Goal: Book appointment/travel/reservation

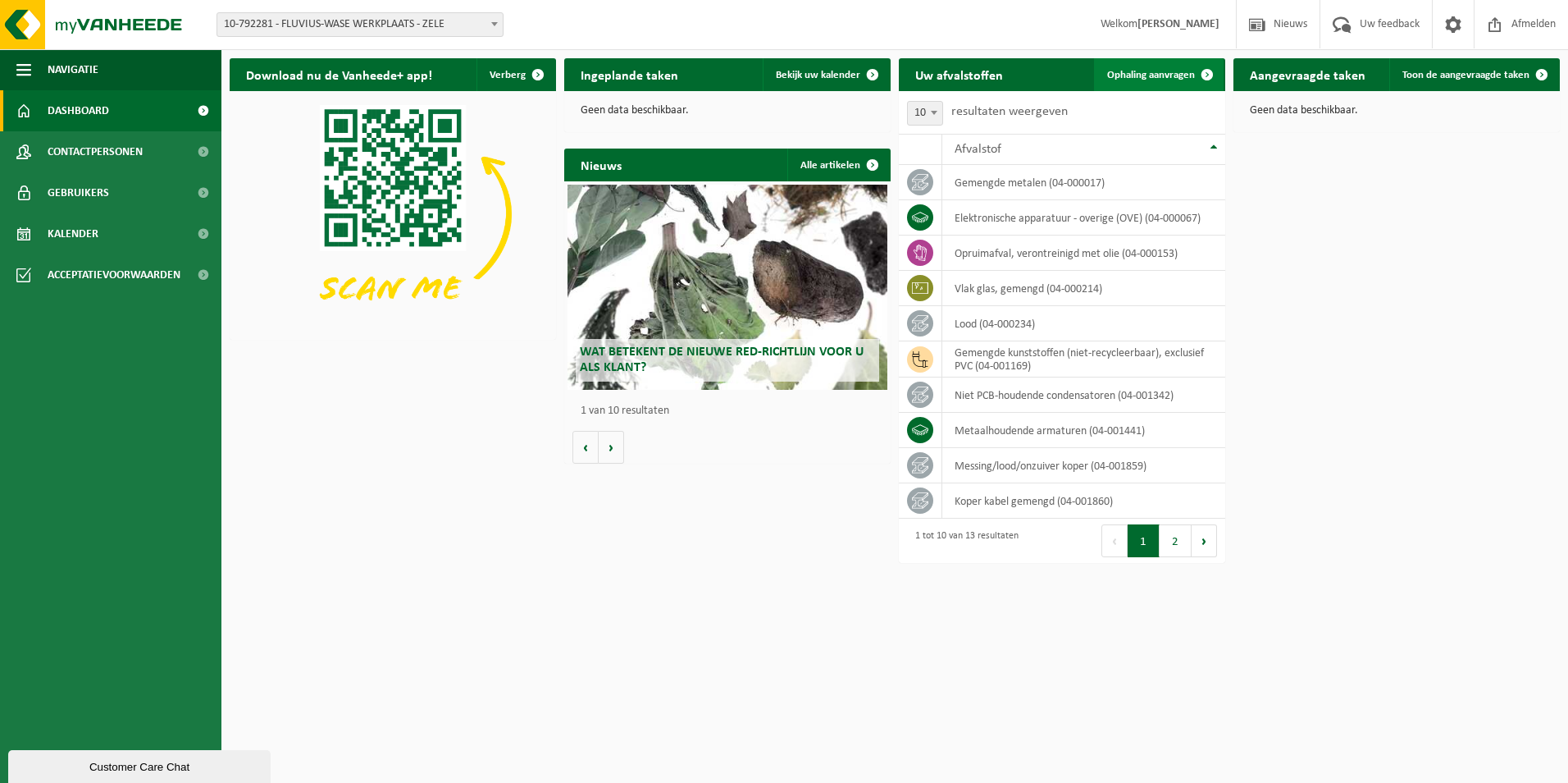
click at [1150, 71] on span "Ophaling aanvragen" at bounding box center [1150, 75] width 88 height 11
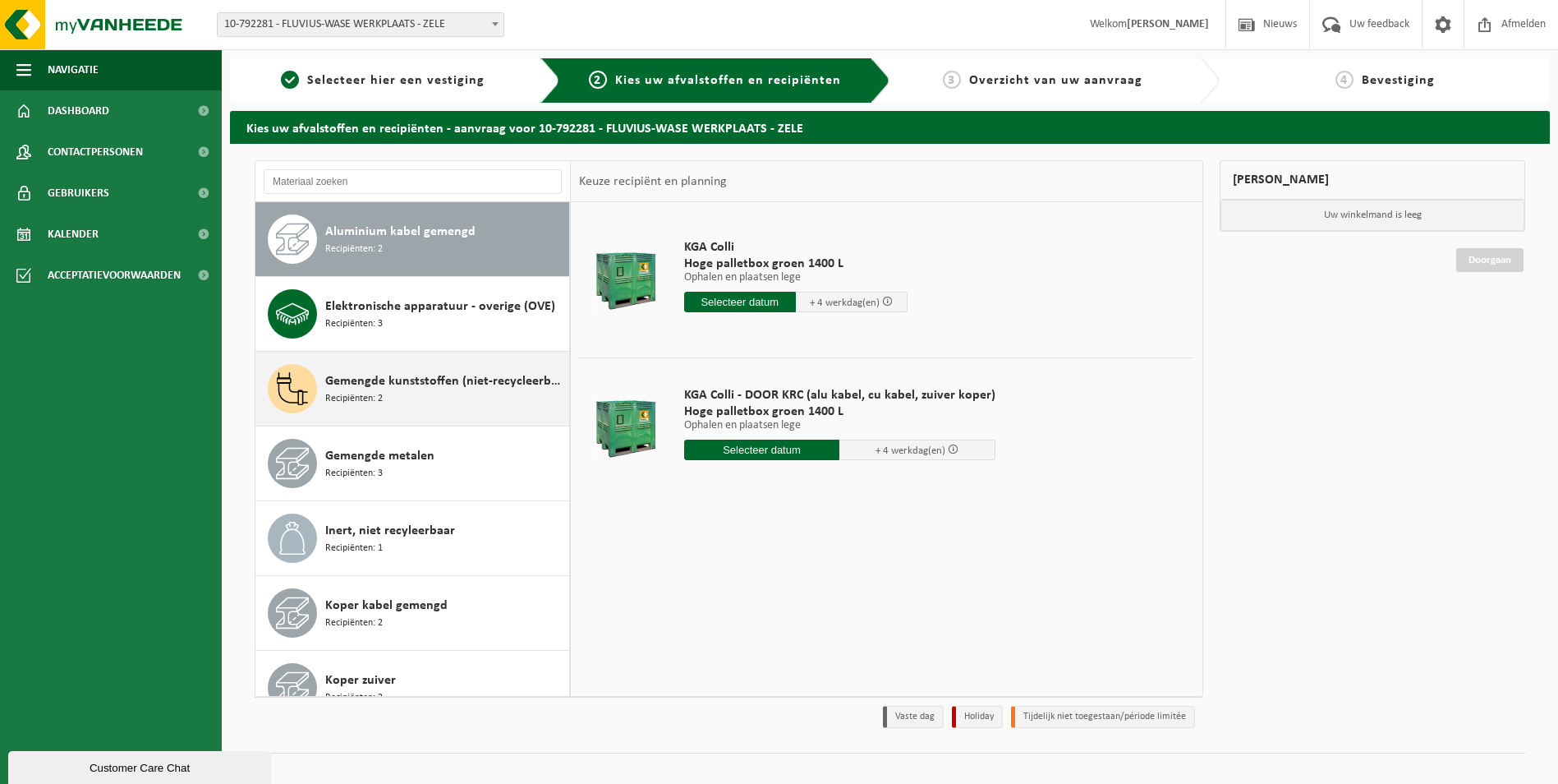
click at [396, 383] on span "Gemengde kunststoffen (niet-recycleerbaar), exclusief PVC" at bounding box center [445, 380] width 239 height 19
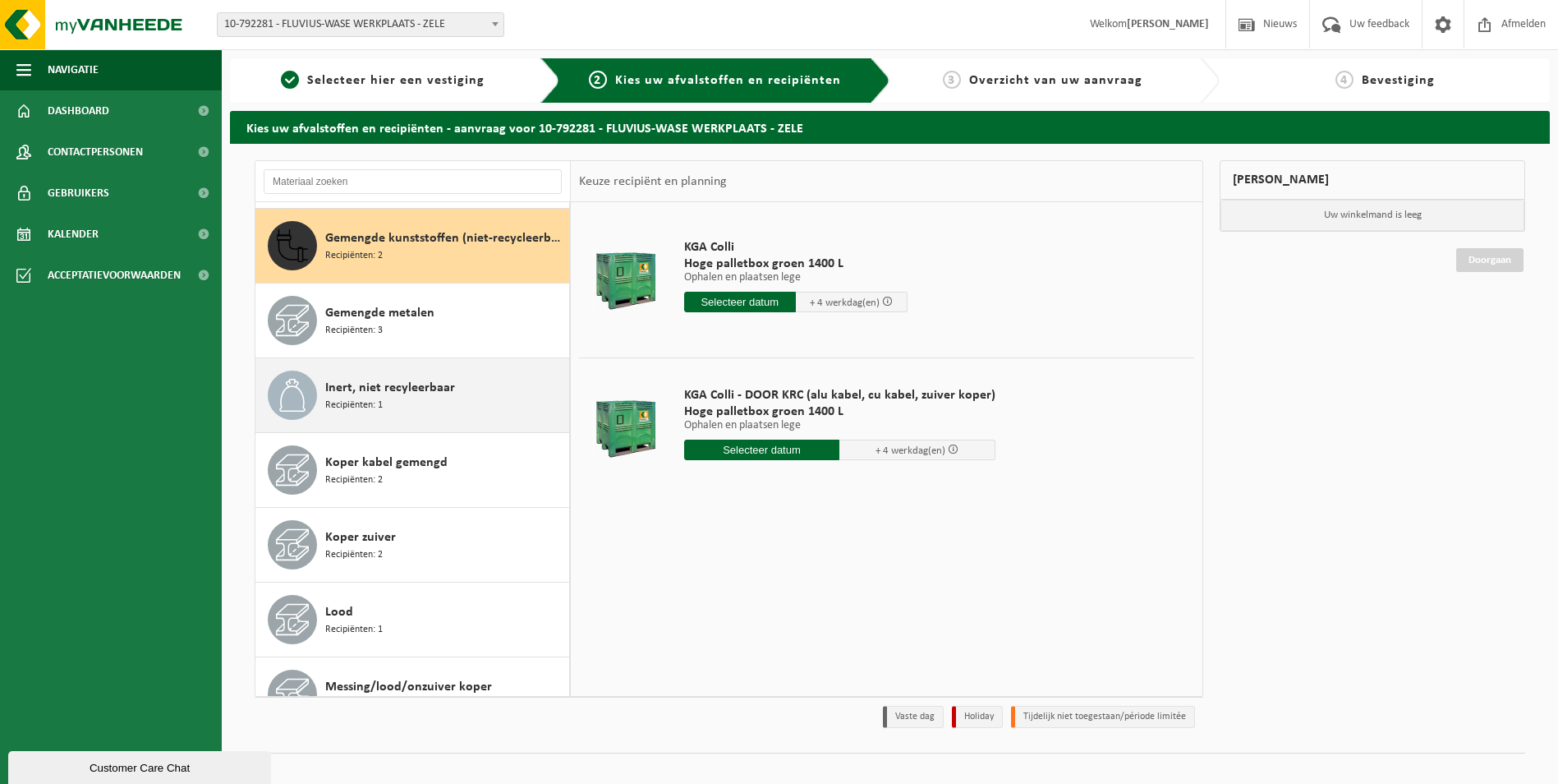
scroll to position [149, 0]
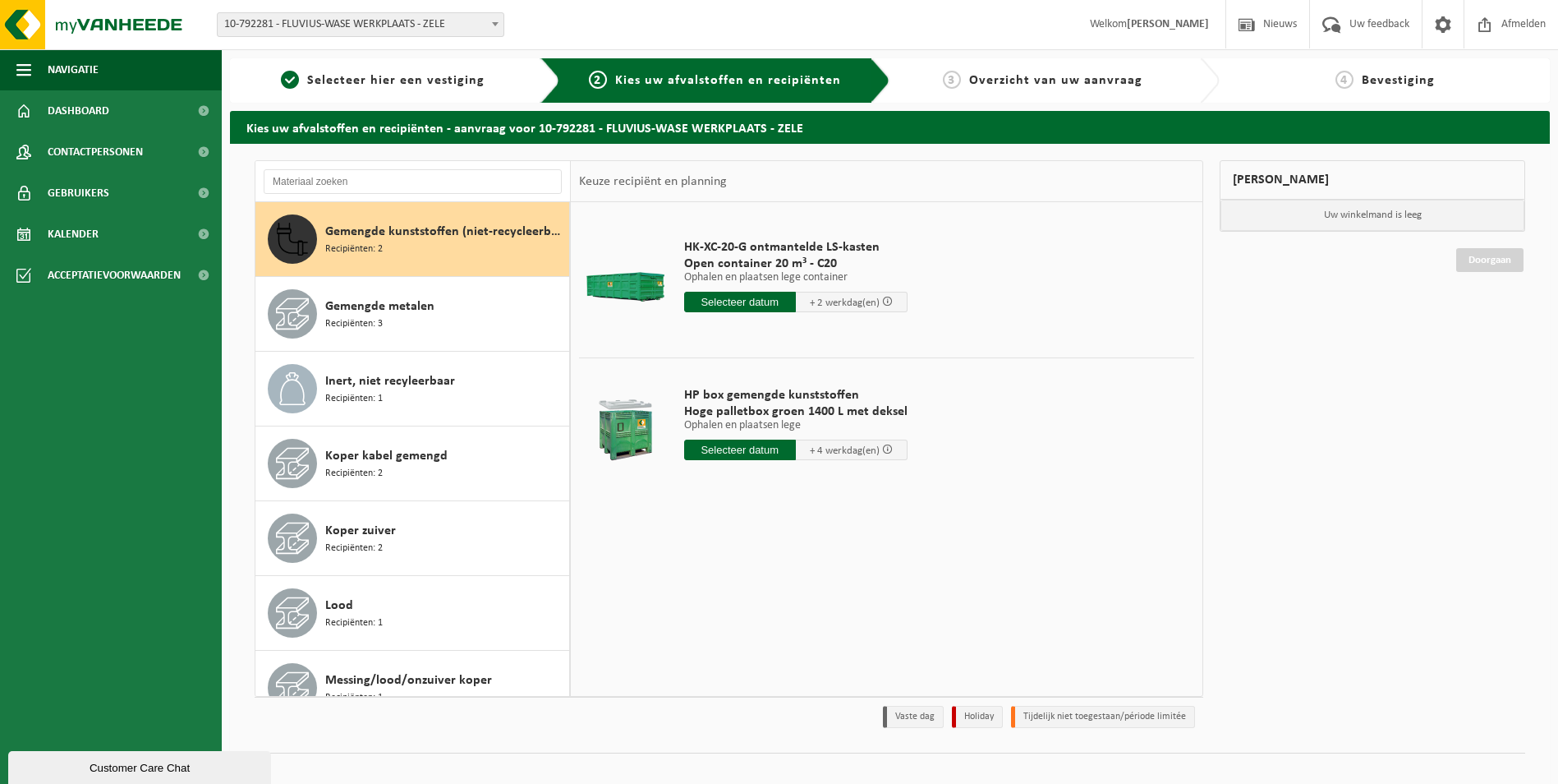
click at [740, 295] on input "text" at bounding box center [740, 302] width 111 height 20
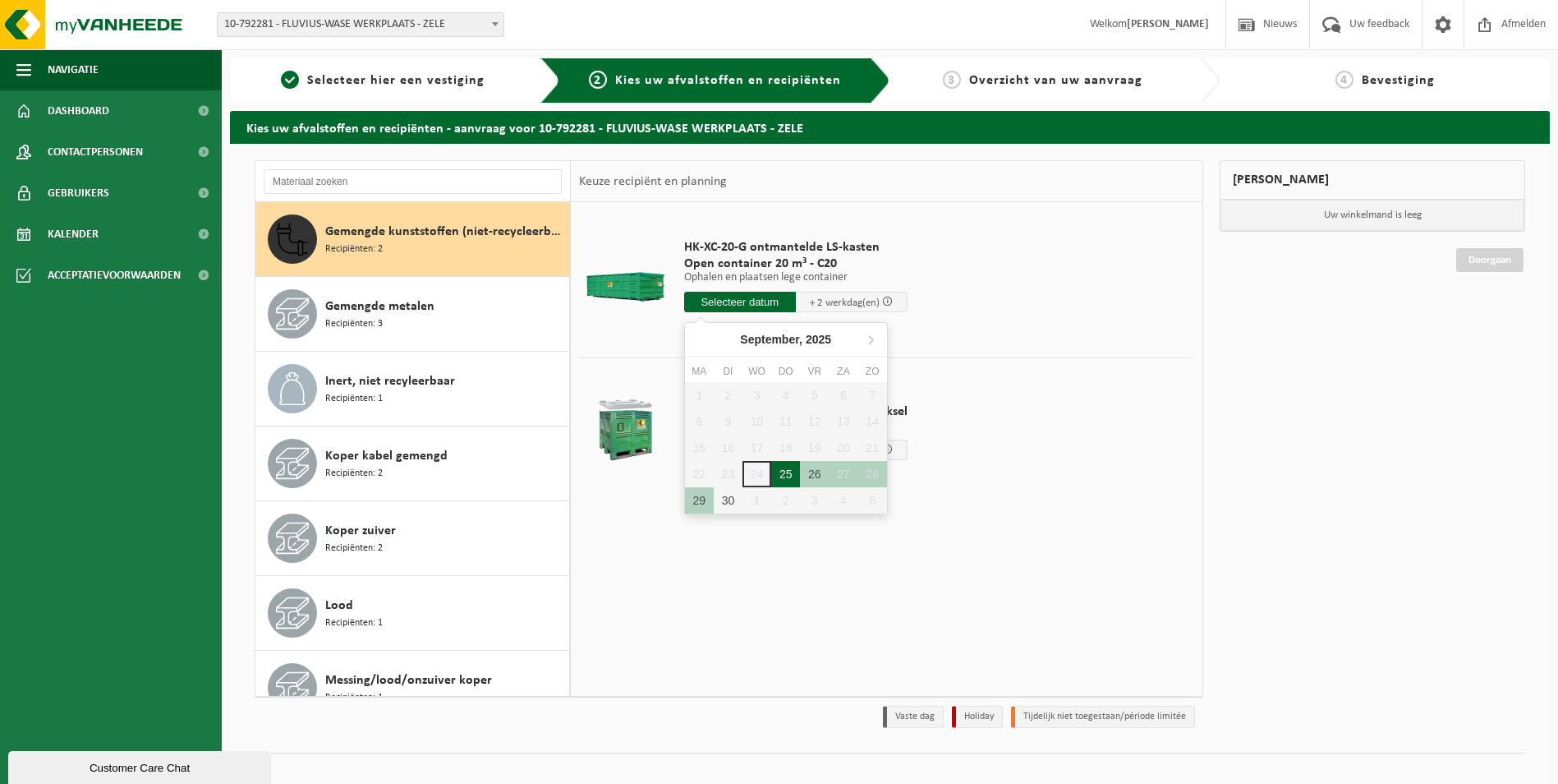
click at [786, 469] on div "25" at bounding box center [785, 474] width 29 height 26
type input "Van 2025-09-25"
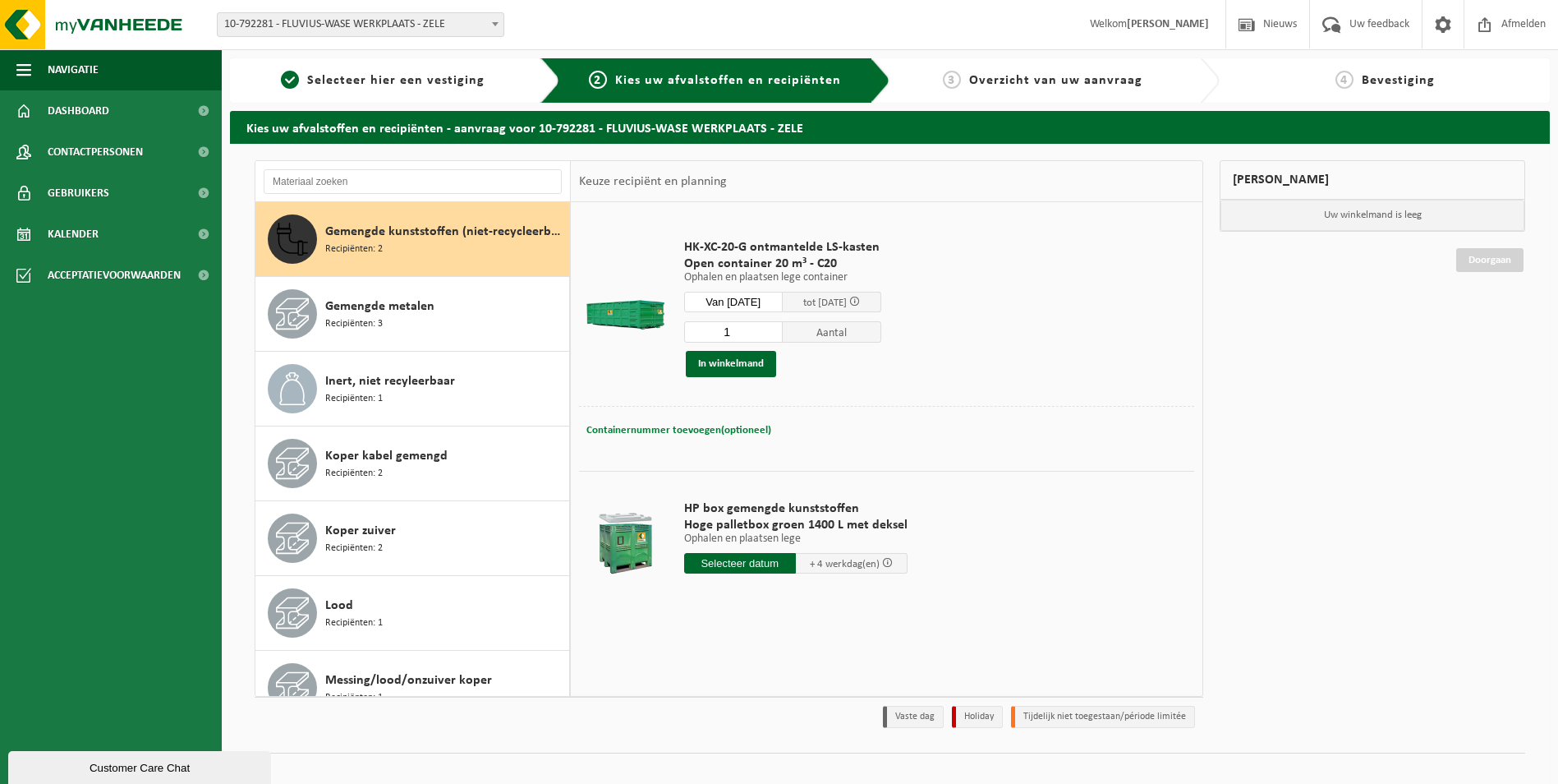
click at [698, 421] on button "Containernummer toevoegen(optioneel) Annuleren" at bounding box center [678, 430] width 188 height 23
type input "C20-1017"
click at [738, 357] on button "In winkelmand" at bounding box center [730, 364] width 90 height 26
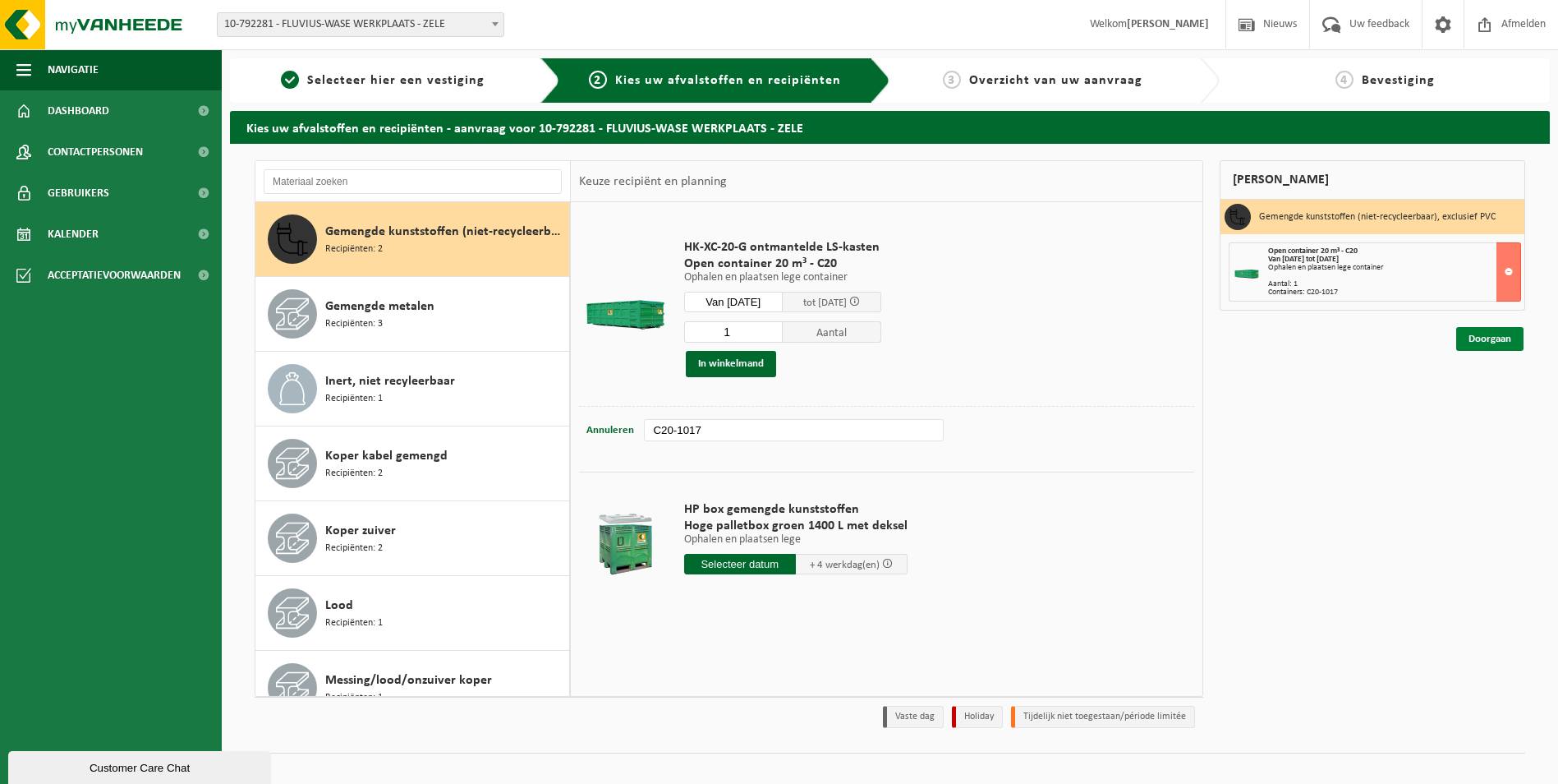
click at [1506, 337] on link "Doorgaan" at bounding box center [1490, 339] width 68 height 24
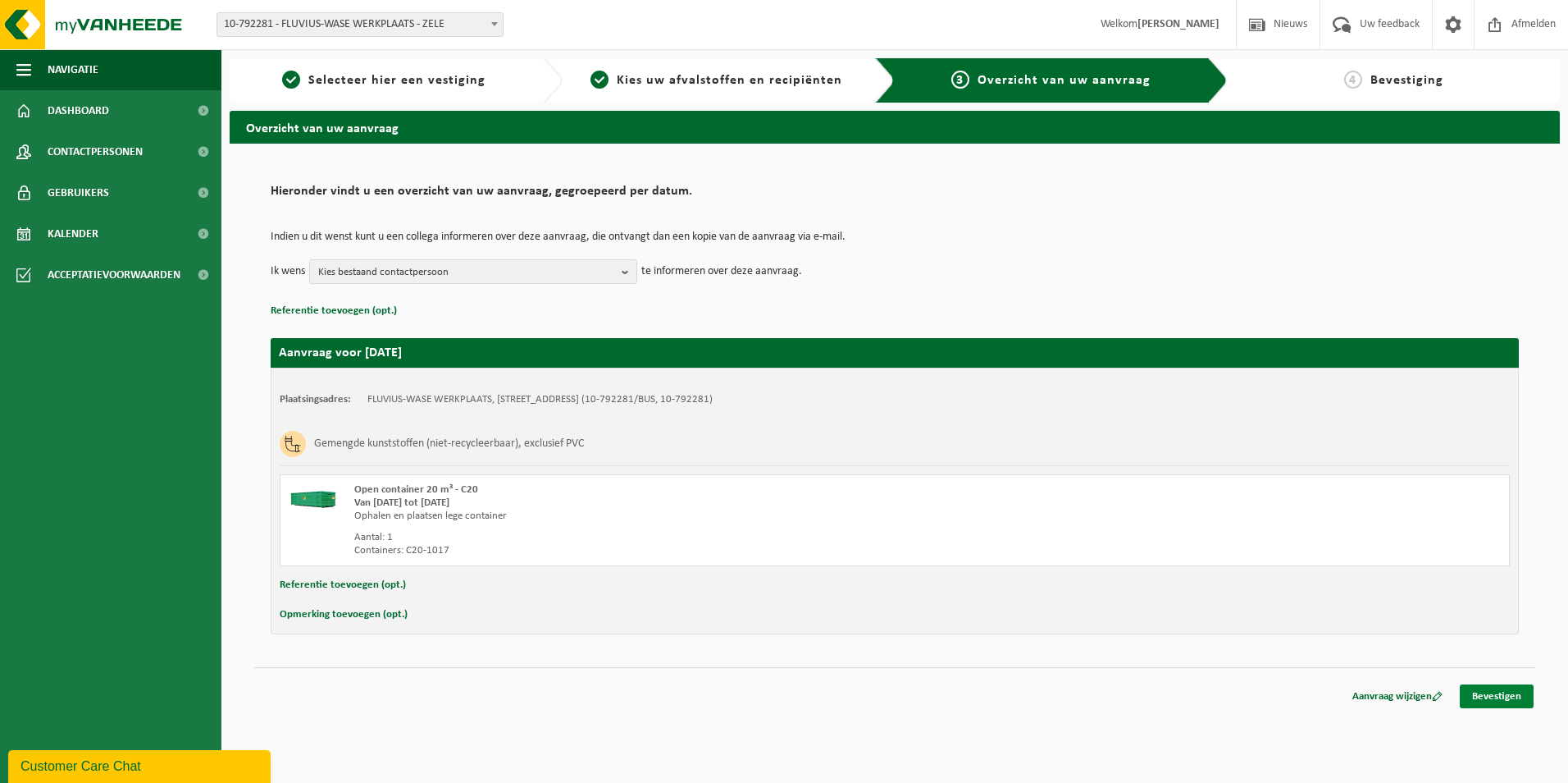
click at [1510, 695] on link "Bevestigen" at bounding box center [1497, 696] width 74 height 24
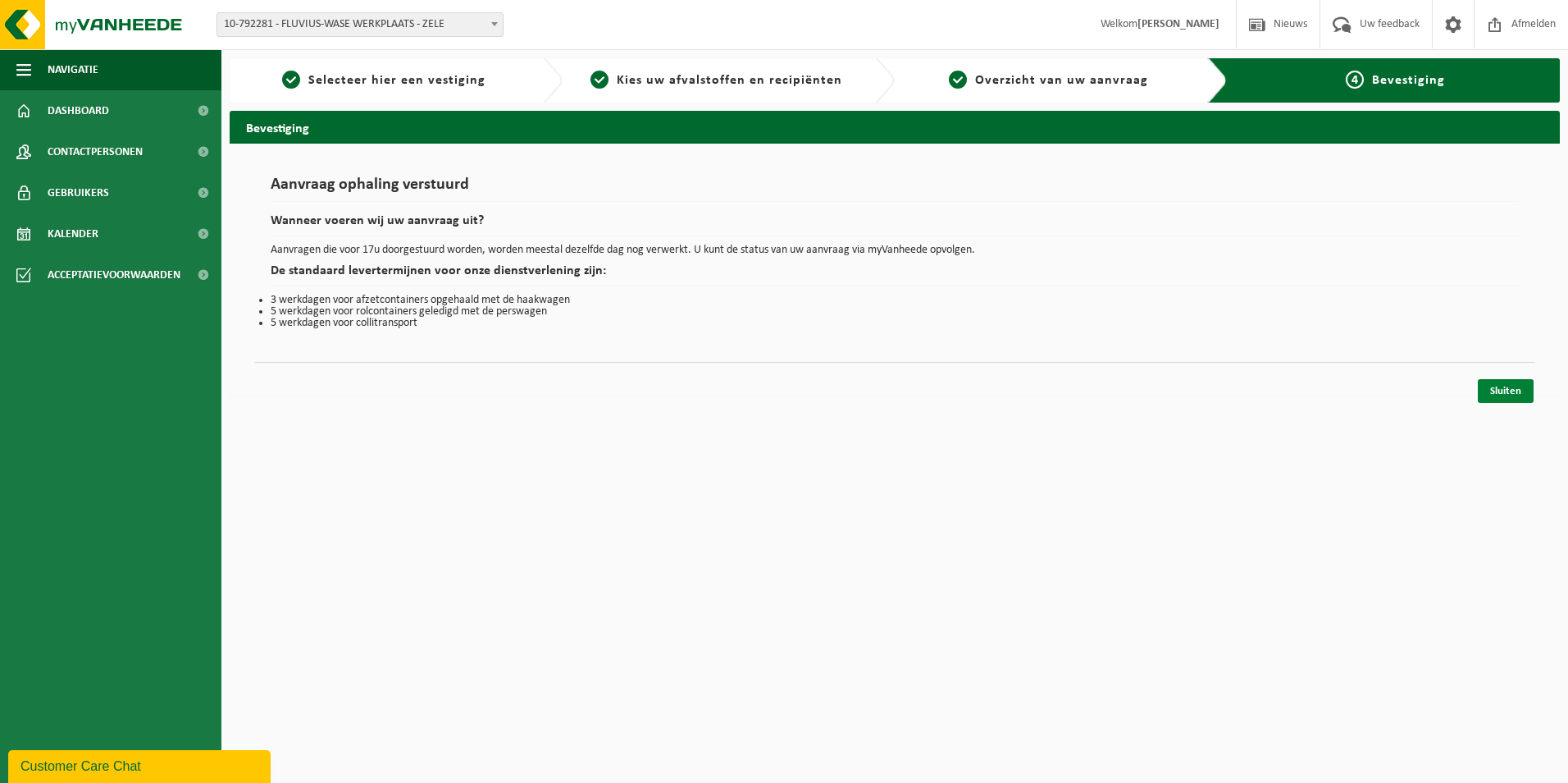
click at [1513, 386] on link "Sluiten" at bounding box center [1505, 391] width 56 height 24
